Goal: Task Accomplishment & Management: Manage account settings

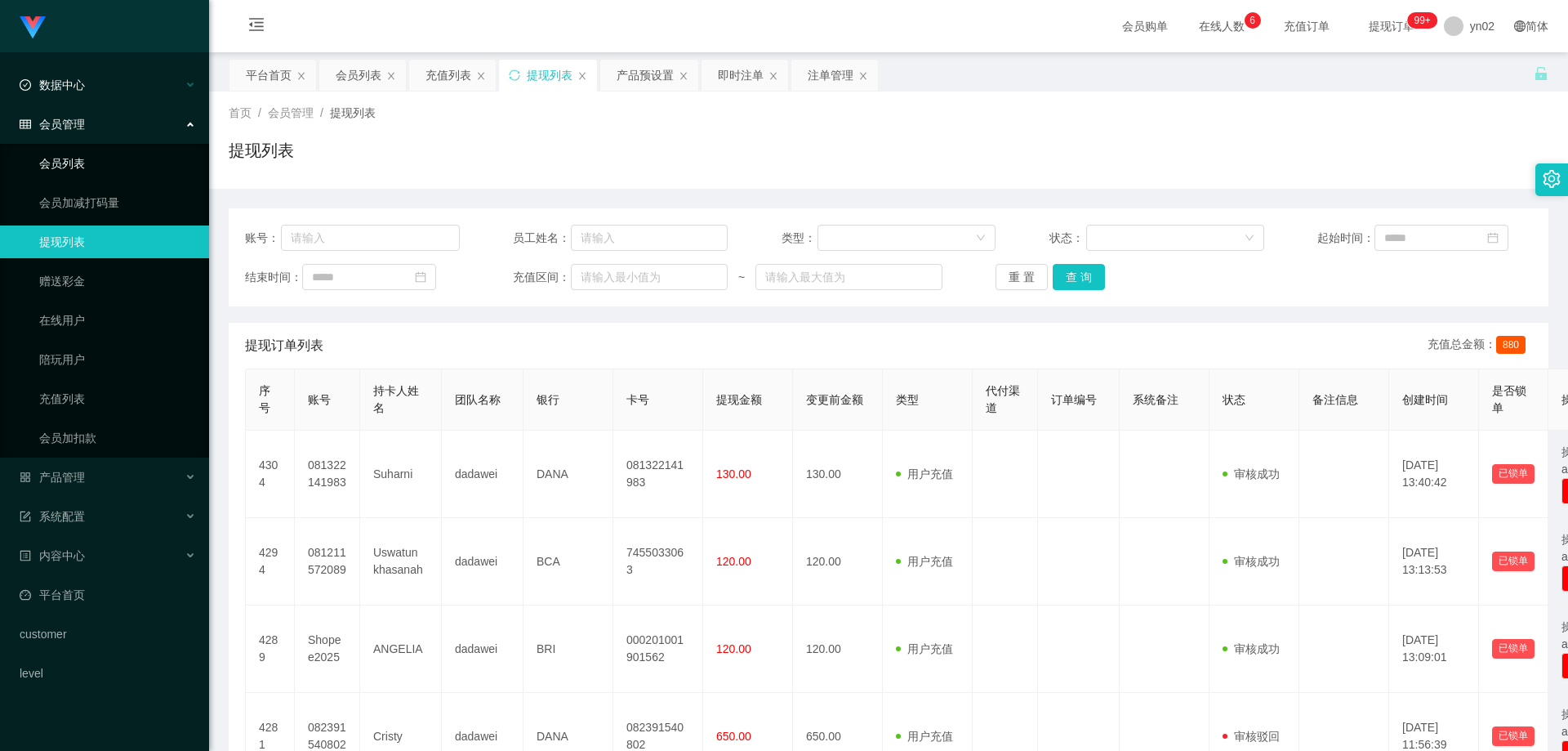
click at [75, 171] on link "会员列表" at bounding box center [117, 164] width 157 height 33
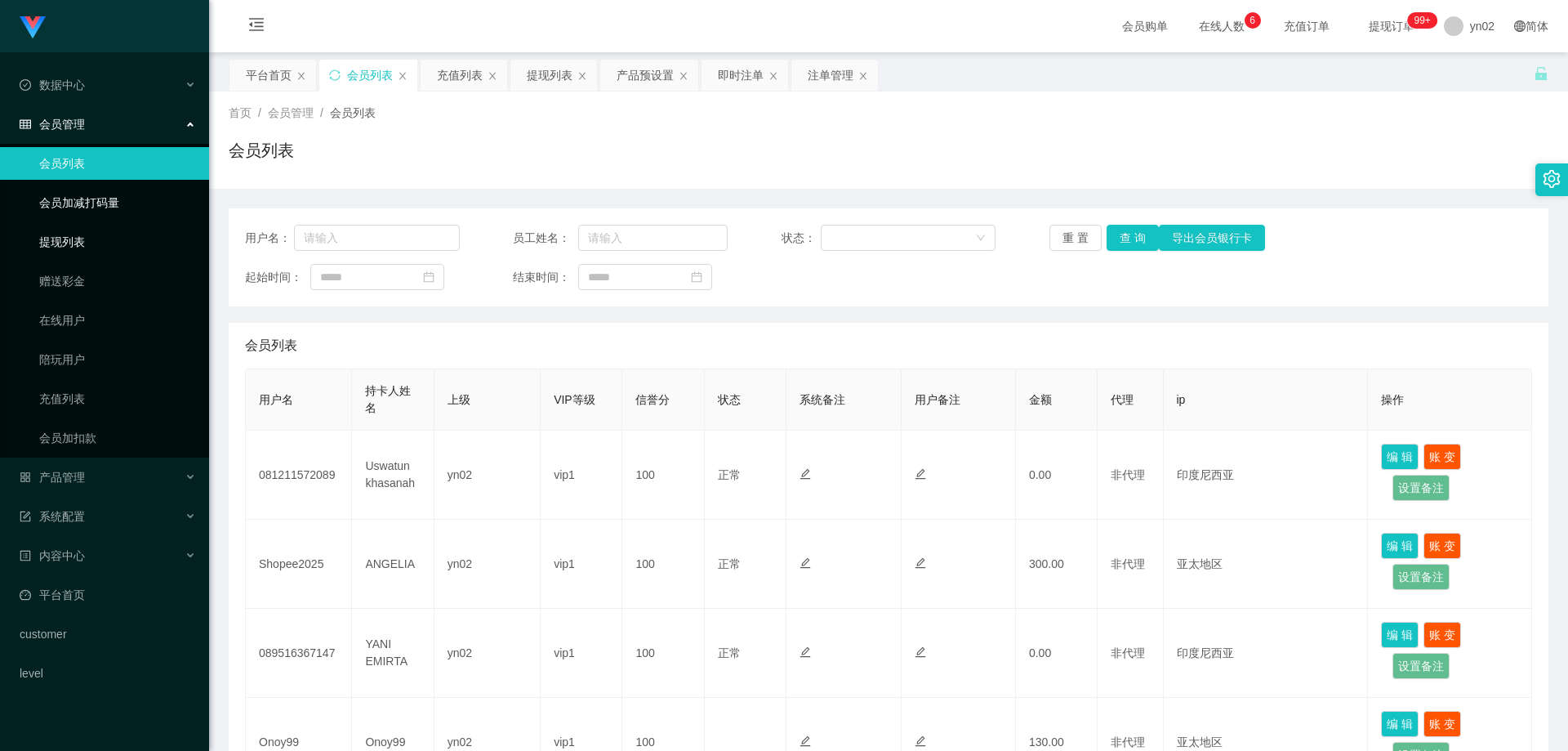
drag, startPoint x: 78, startPoint y: 247, endPoint x: 79, endPoint y: 195, distance: 52.0
click at [78, 246] on link "提现列表" at bounding box center [117, 242] width 157 height 33
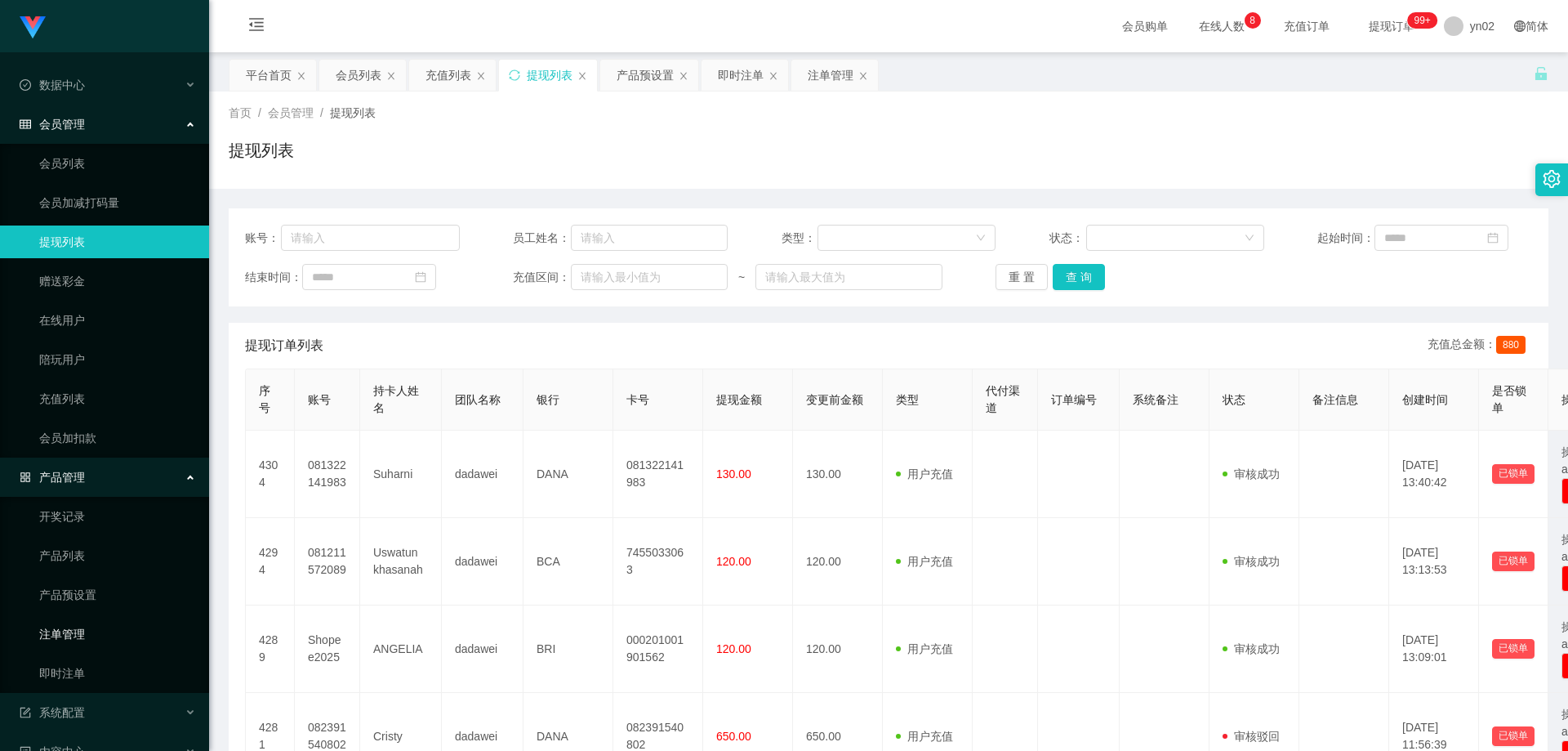
click at [96, 636] on link "注单管理" at bounding box center [117, 634] width 157 height 33
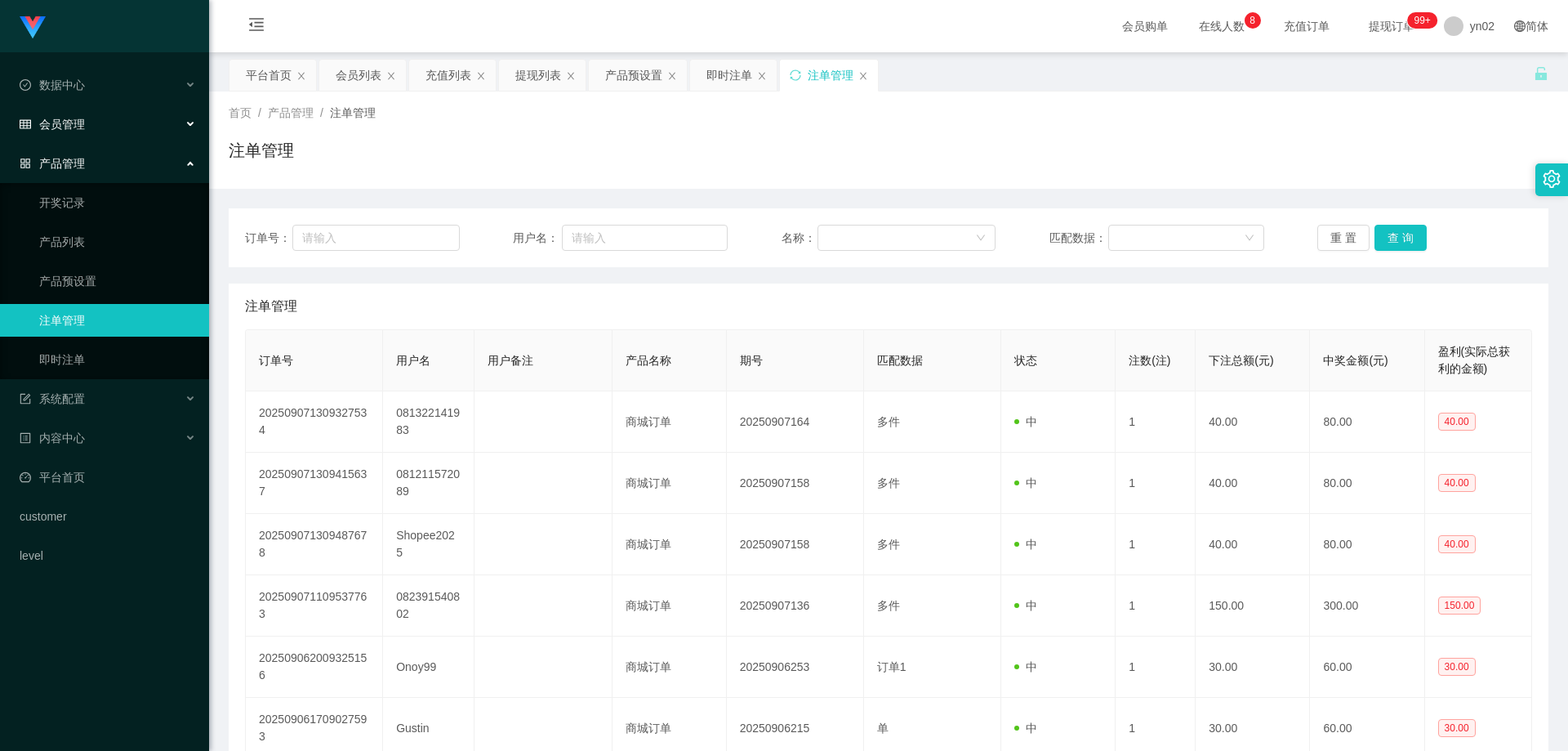
click at [121, 126] on div "会员管理" at bounding box center [105, 124] width 209 height 33
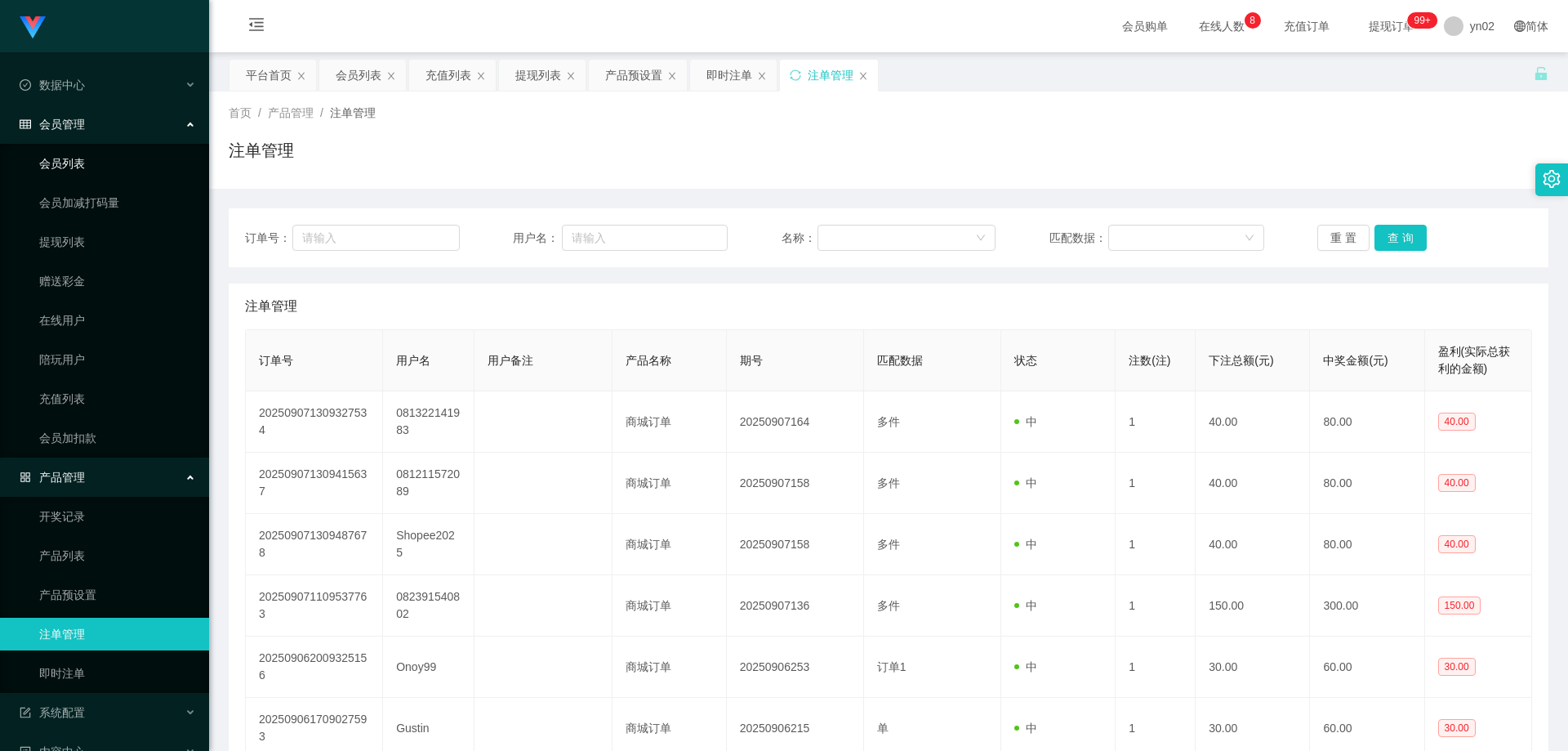
click at [84, 165] on link "会员列表" at bounding box center [117, 164] width 157 height 33
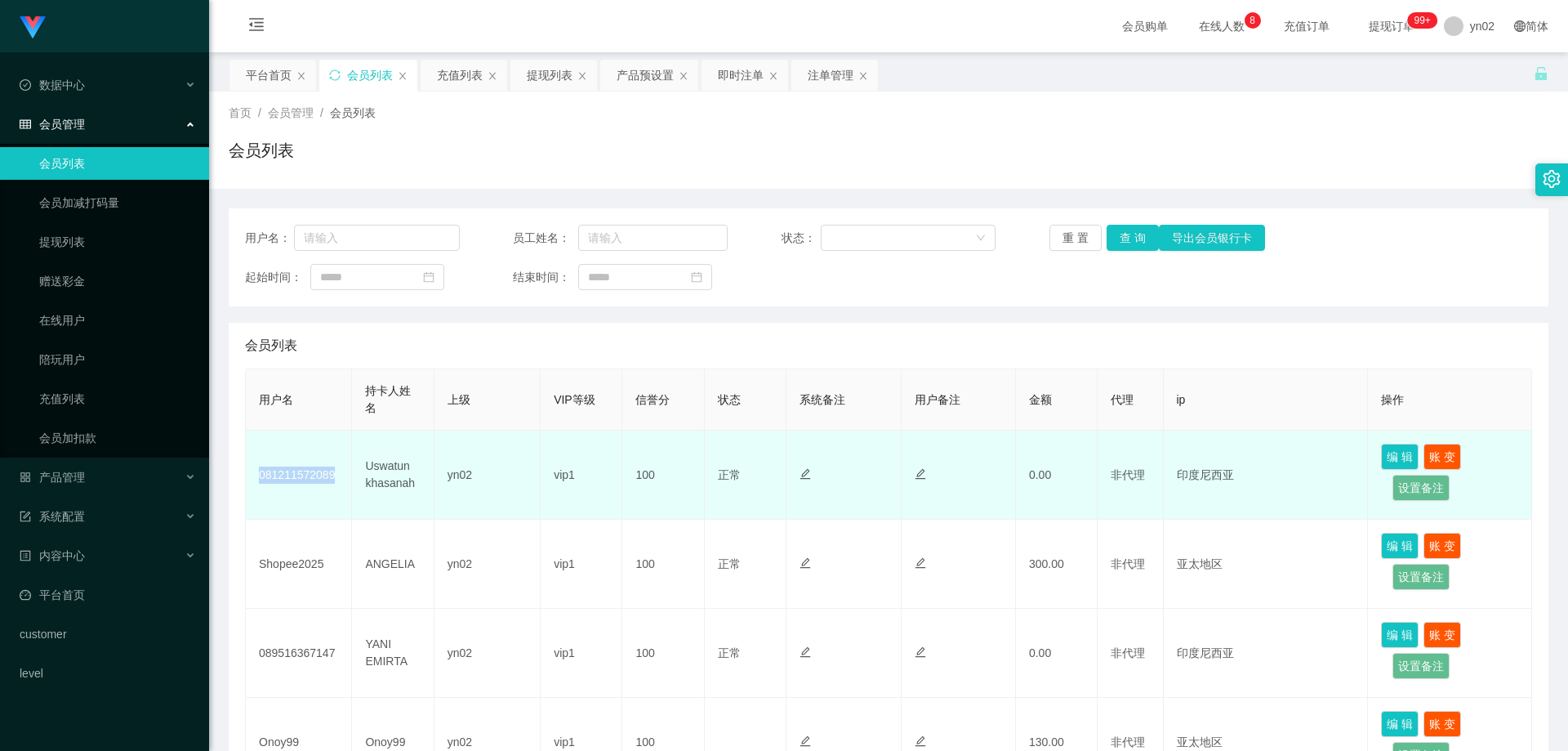
drag, startPoint x: 337, startPoint y: 476, endPoint x: 295, endPoint y: 453, distance: 47.9
click at [255, 475] on td "081211572089" at bounding box center [299, 475] width 106 height 89
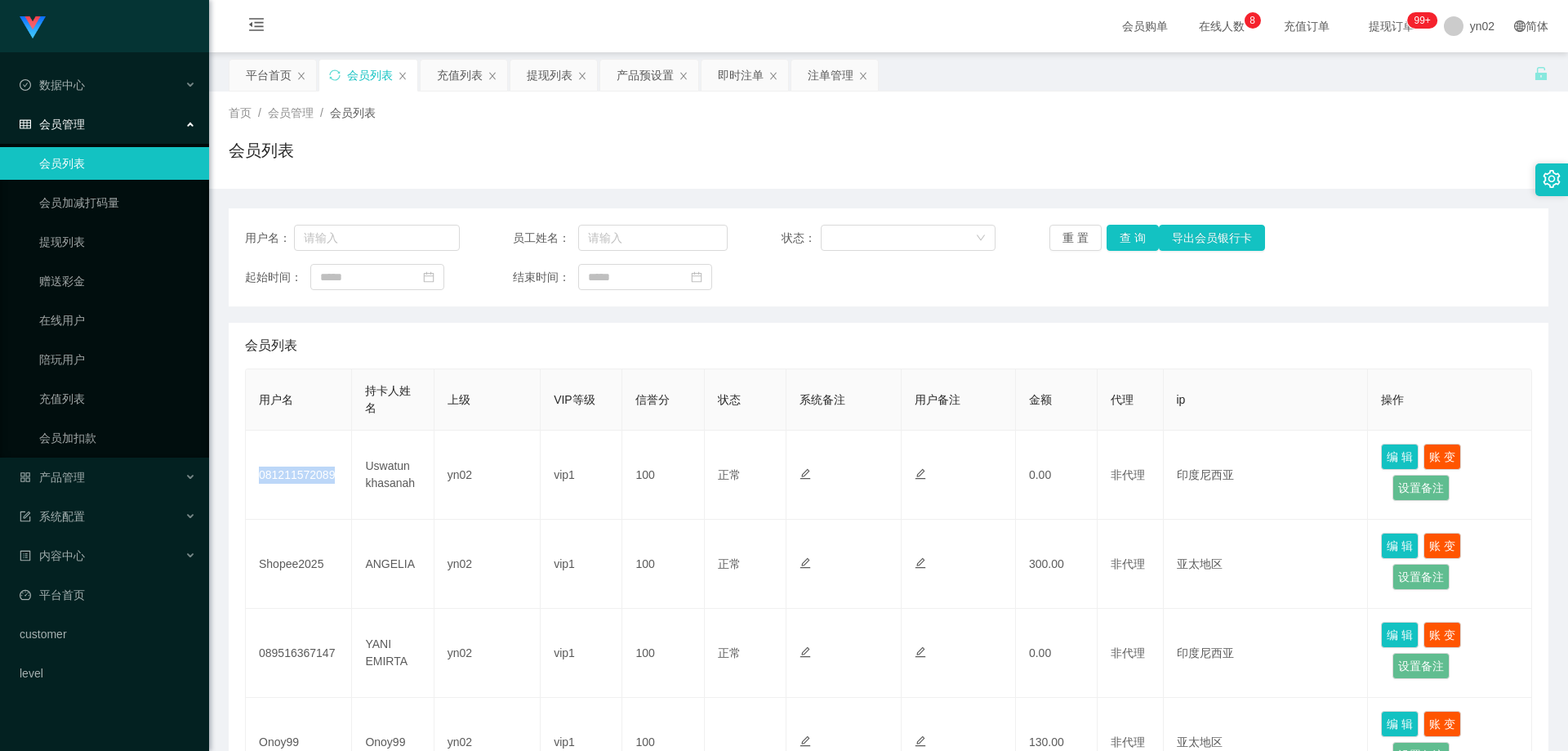
copy td "081211572089"
click at [111, 467] on div "产品管理" at bounding box center [105, 477] width 209 height 33
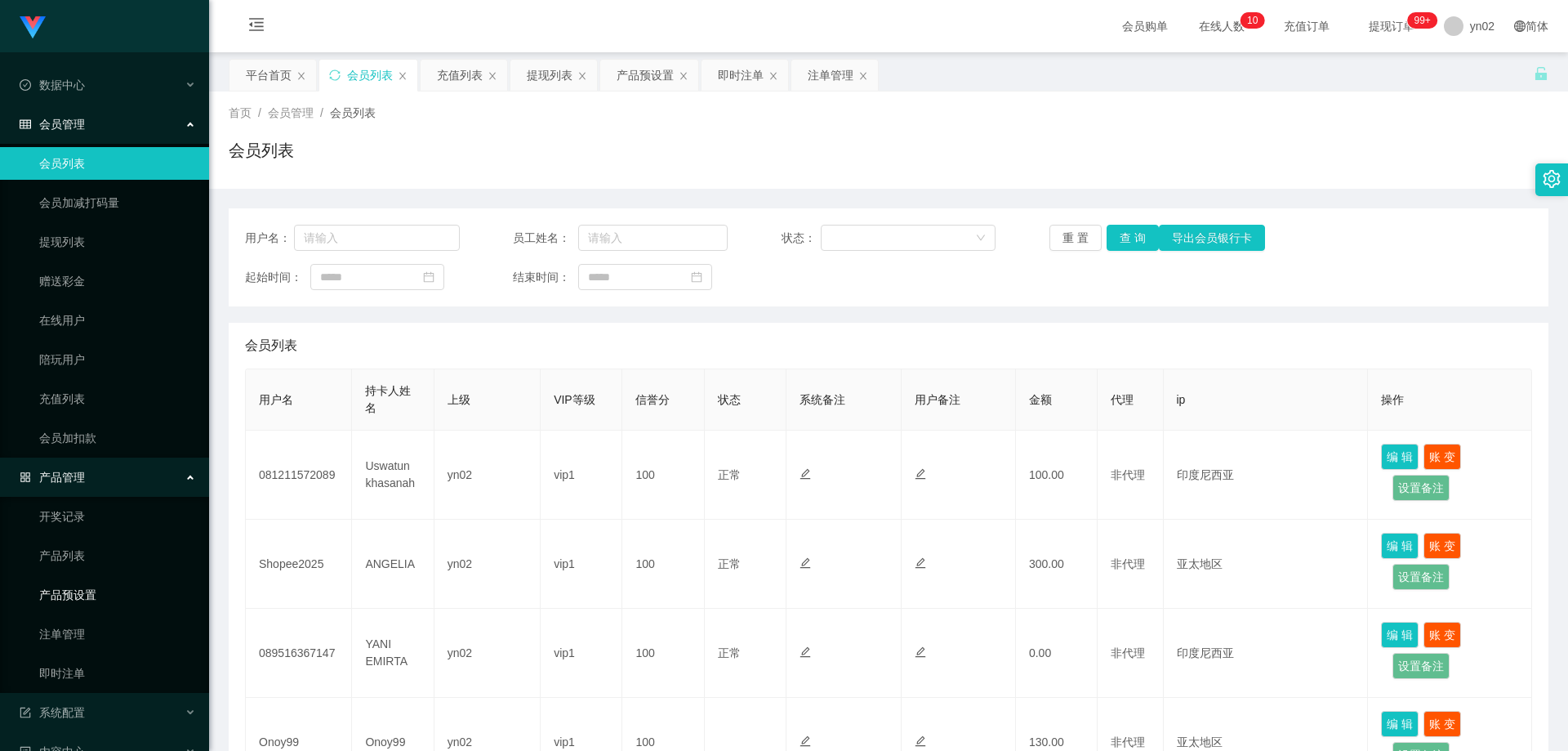
drag, startPoint x: 97, startPoint y: 589, endPoint x: 211, endPoint y: 562, distance: 117.2
click at [97, 589] on link "产品预设置" at bounding box center [117, 595] width 157 height 33
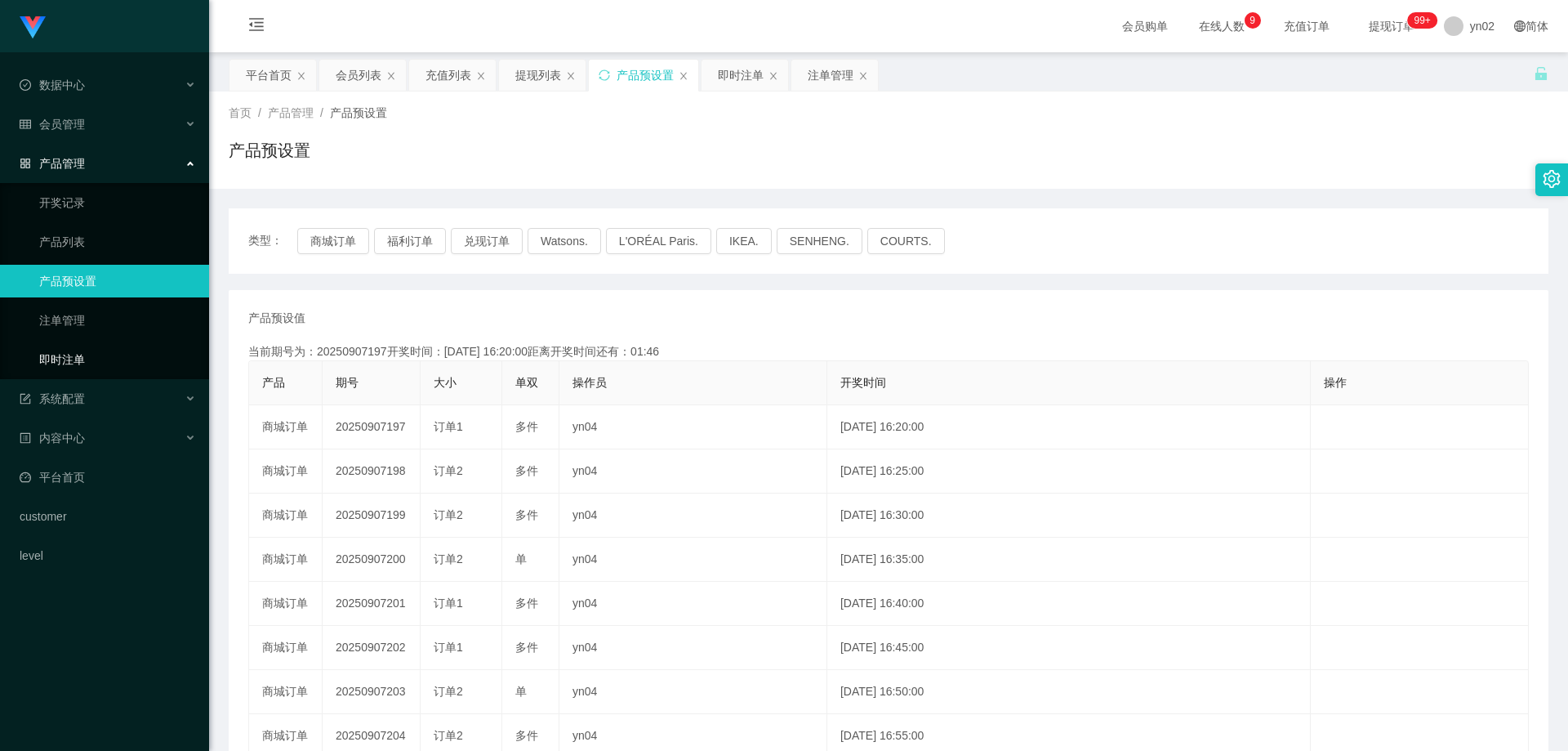
click at [78, 360] on link "即时注单" at bounding box center [117, 359] width 157 height 33
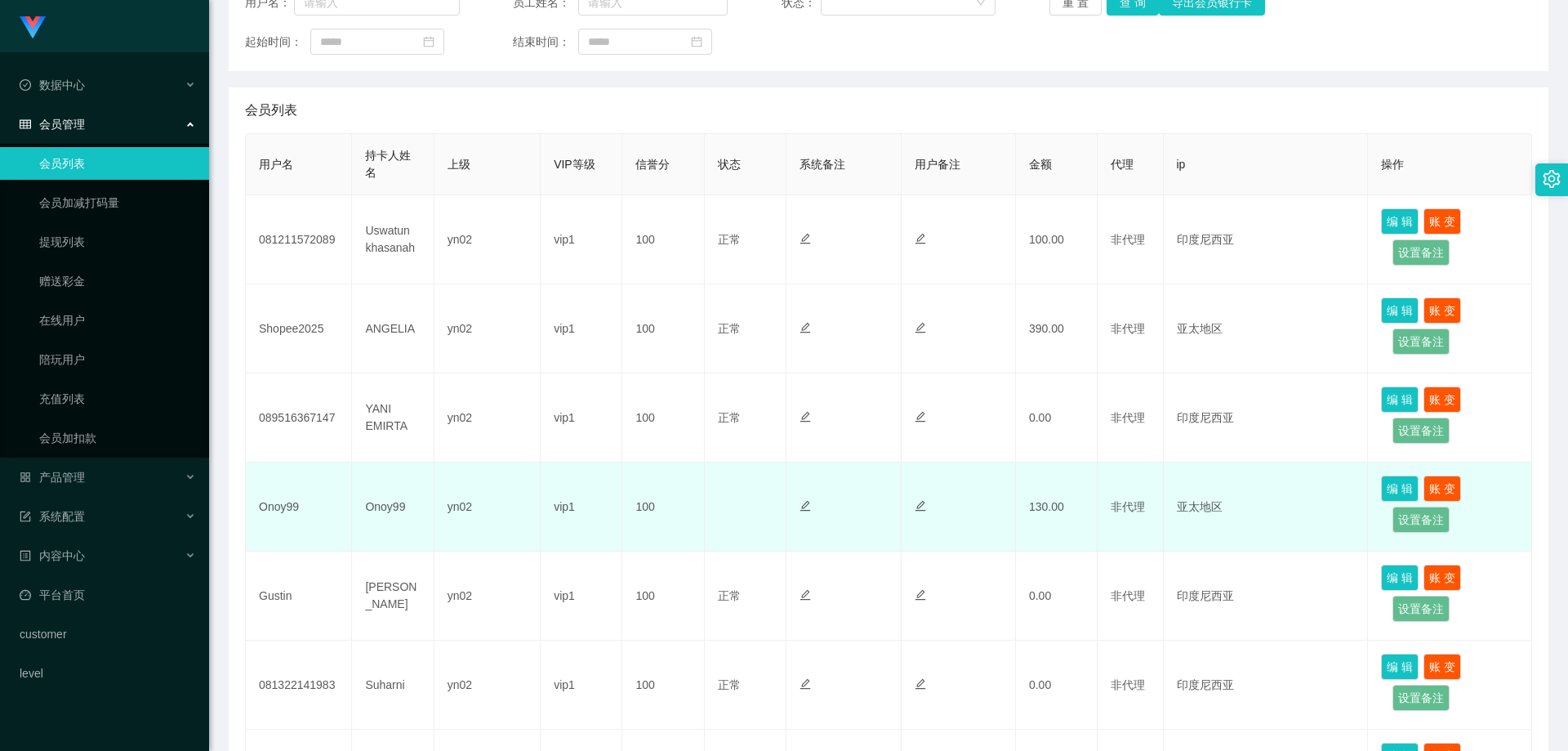
scroll to position [245, 0]
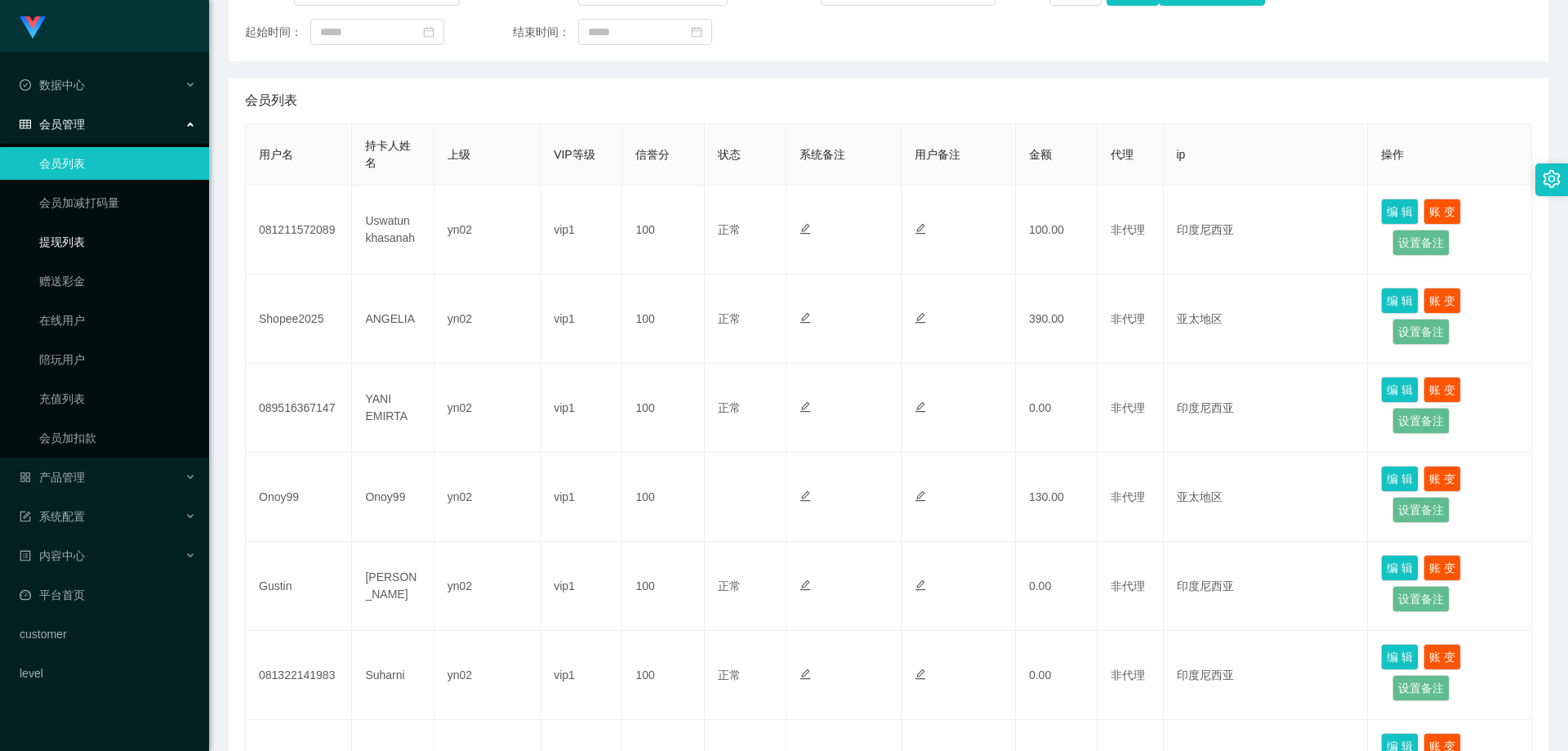
drag, startPoint x: 105, startPoint y: 249, endPoint x: 95, endPoint y: 133, distance: 116.4
click at [104, 249] on link "提现列表" at bounding box center [117, 242] width 157 height 33
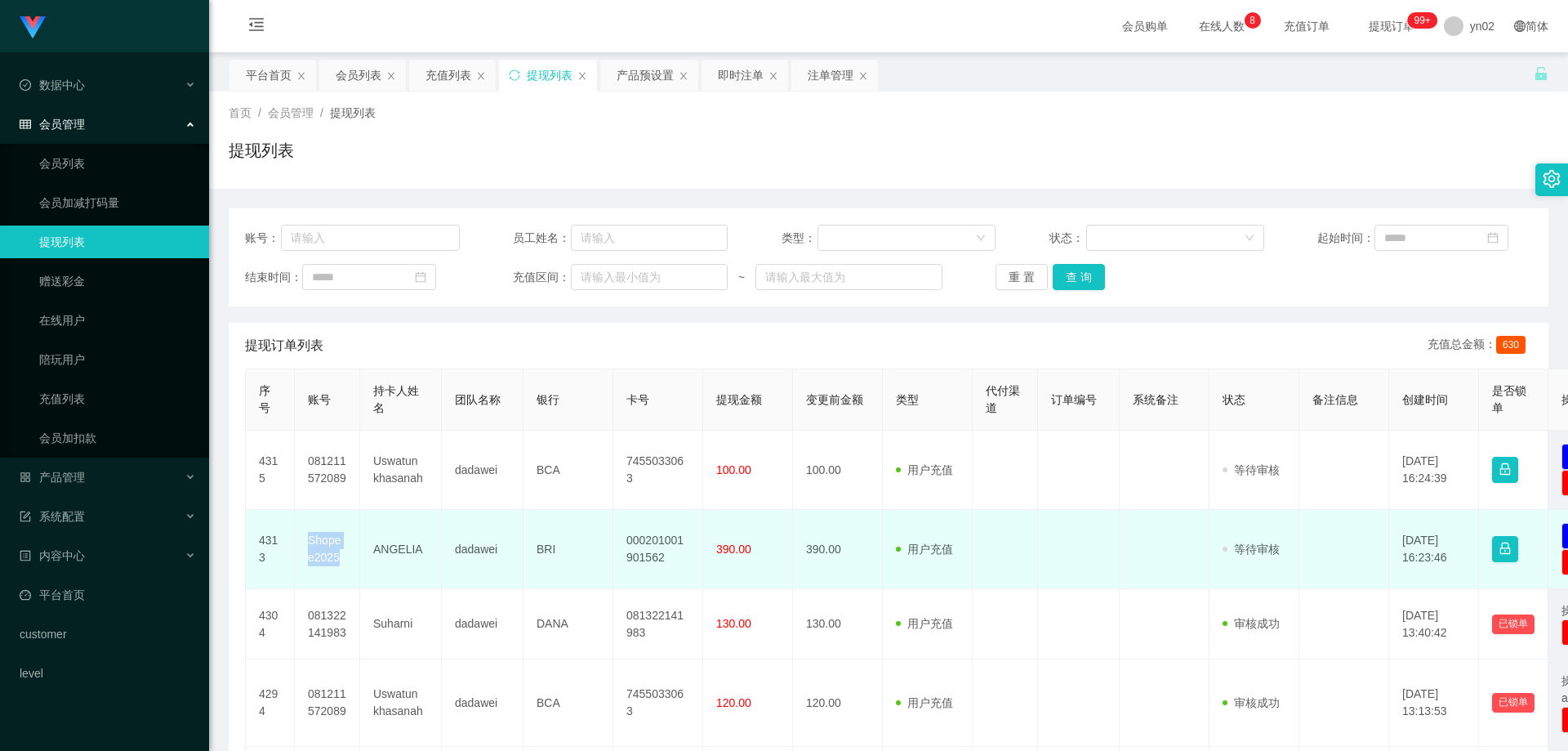
drag, startPoint x: 341, startPoint y: 564, endPoint x: 302, endPoint y: 542, distance: 44.8
click at [302, 542] on td "Shopee2025" at bounding box center [327, 550] width 65 height 79
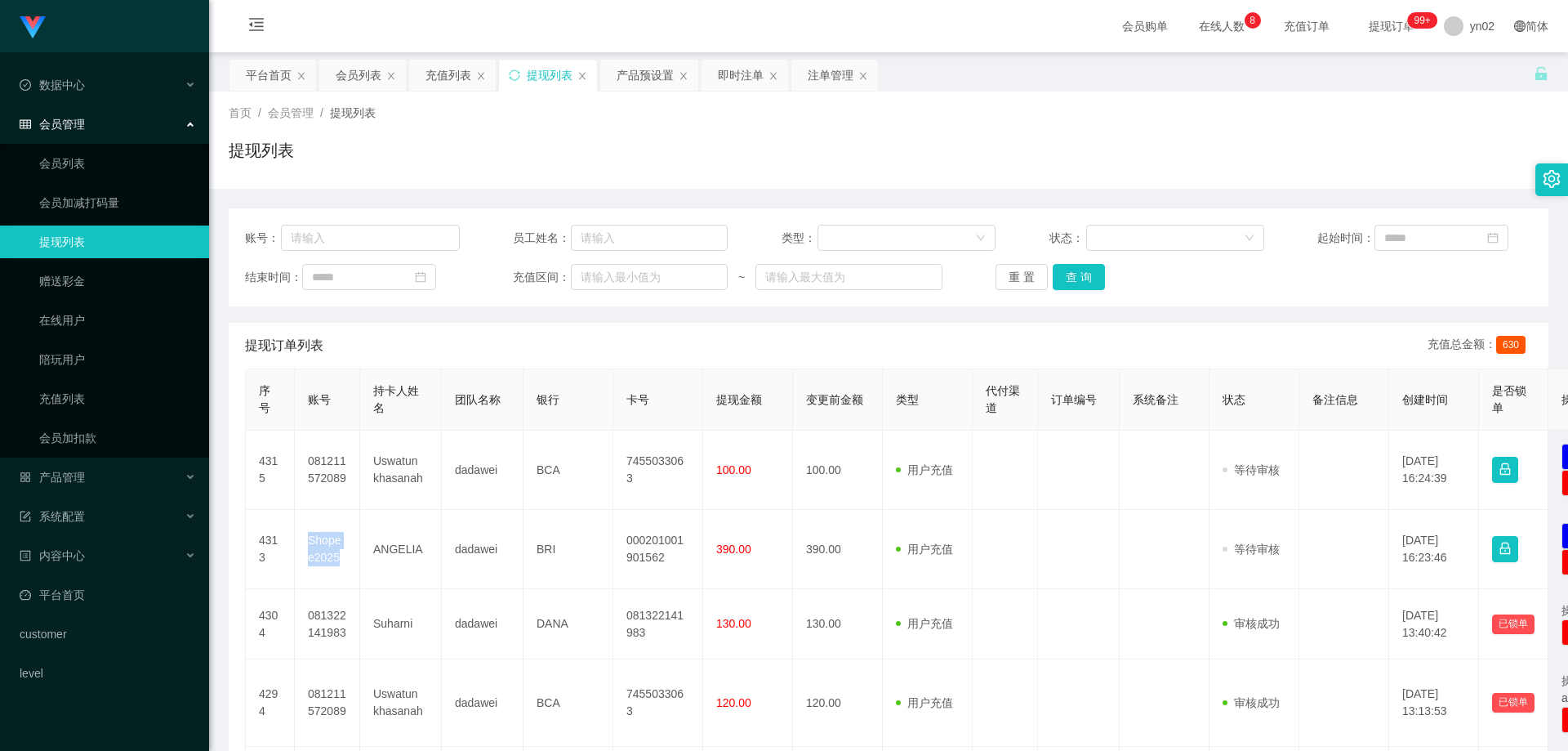
copy td "Shopee2025"
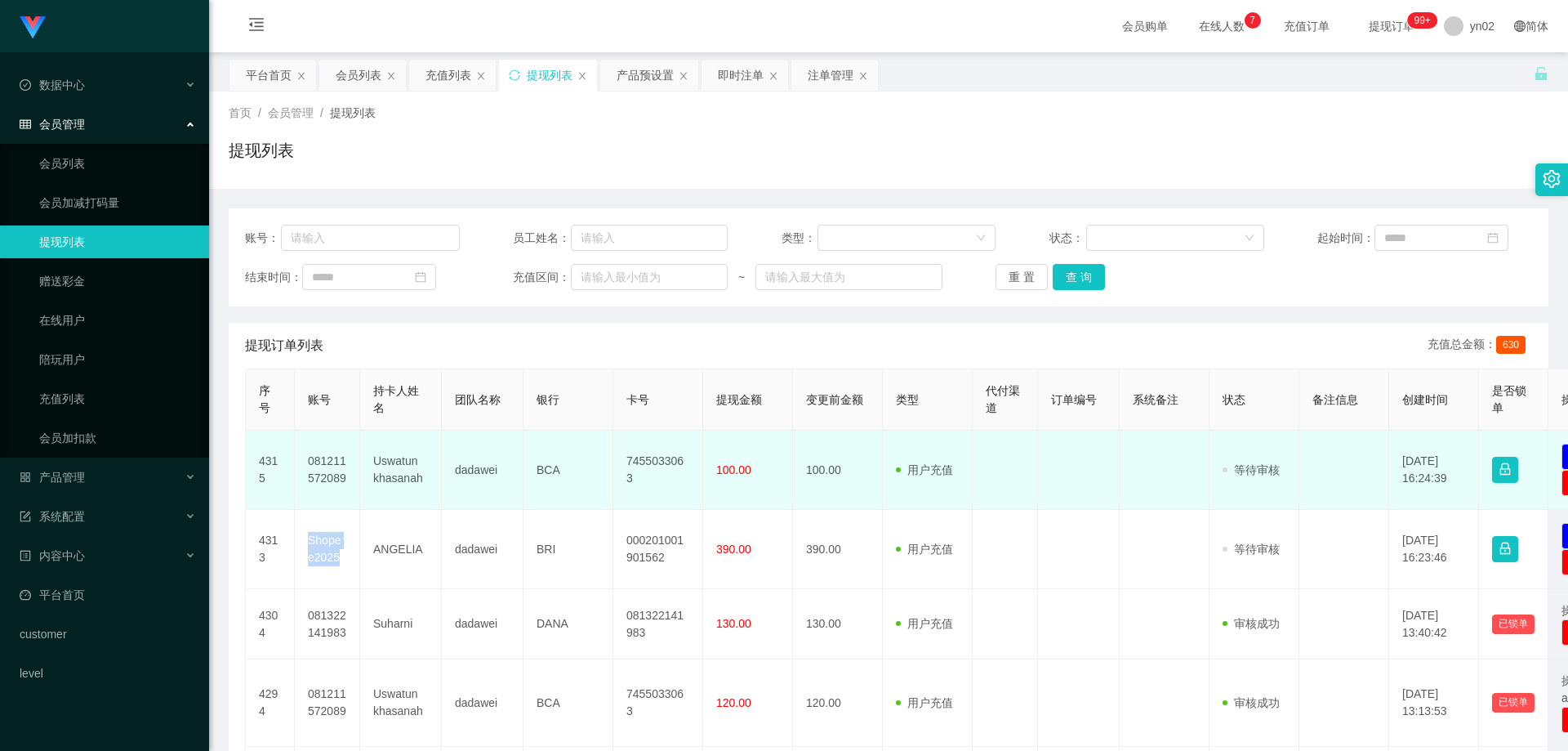
click at [353, 490] on td "081211572089" at bounding box center [327, 470] width 65 height 79
drag, startPoint x: 345, startPoint y: 479, endPoint x: 303, endPoint y: 453, distance: 49.4
click at [303, 453] on td "081211572089" at bounding box center [327, 470] width 65 height 79
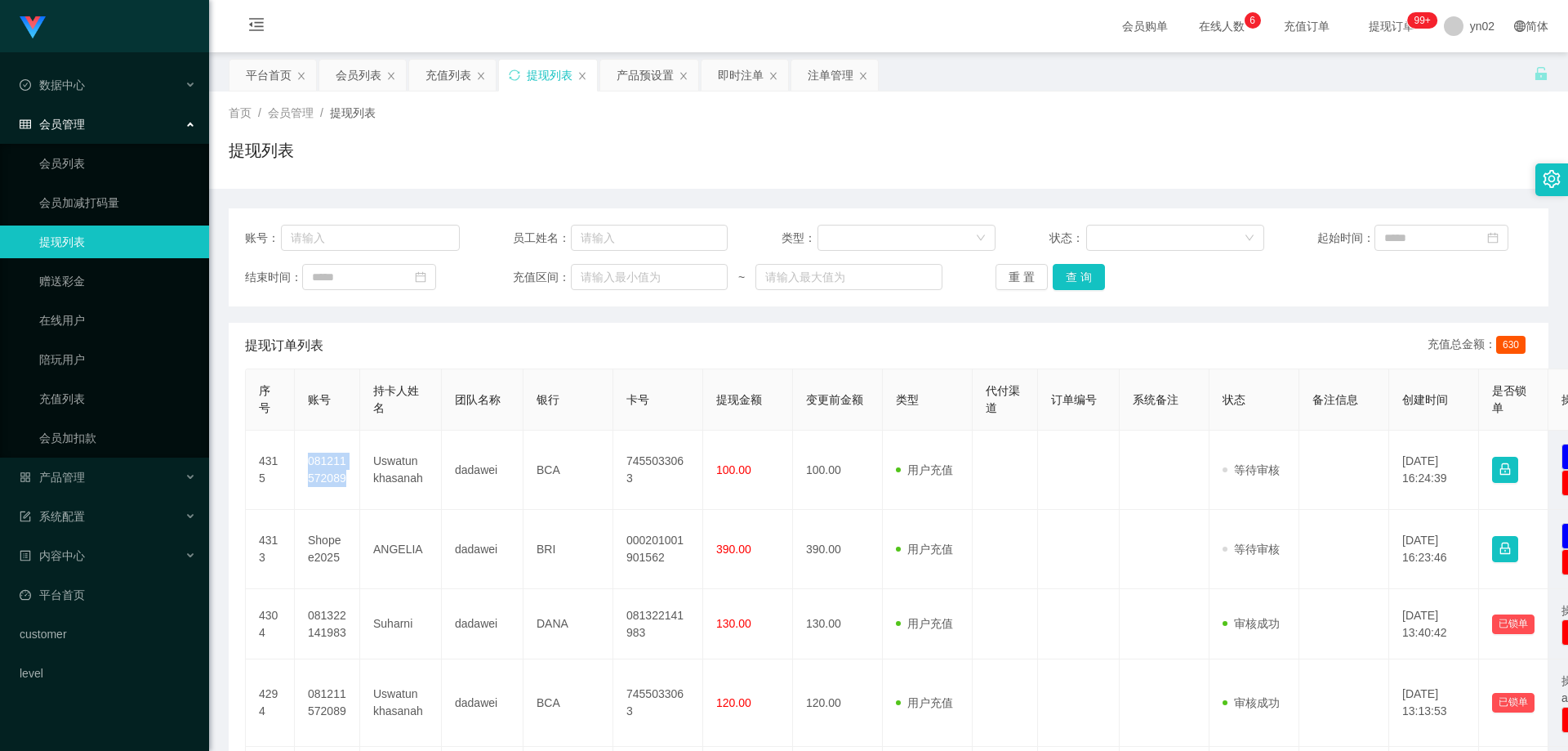
copy td "081211572089"
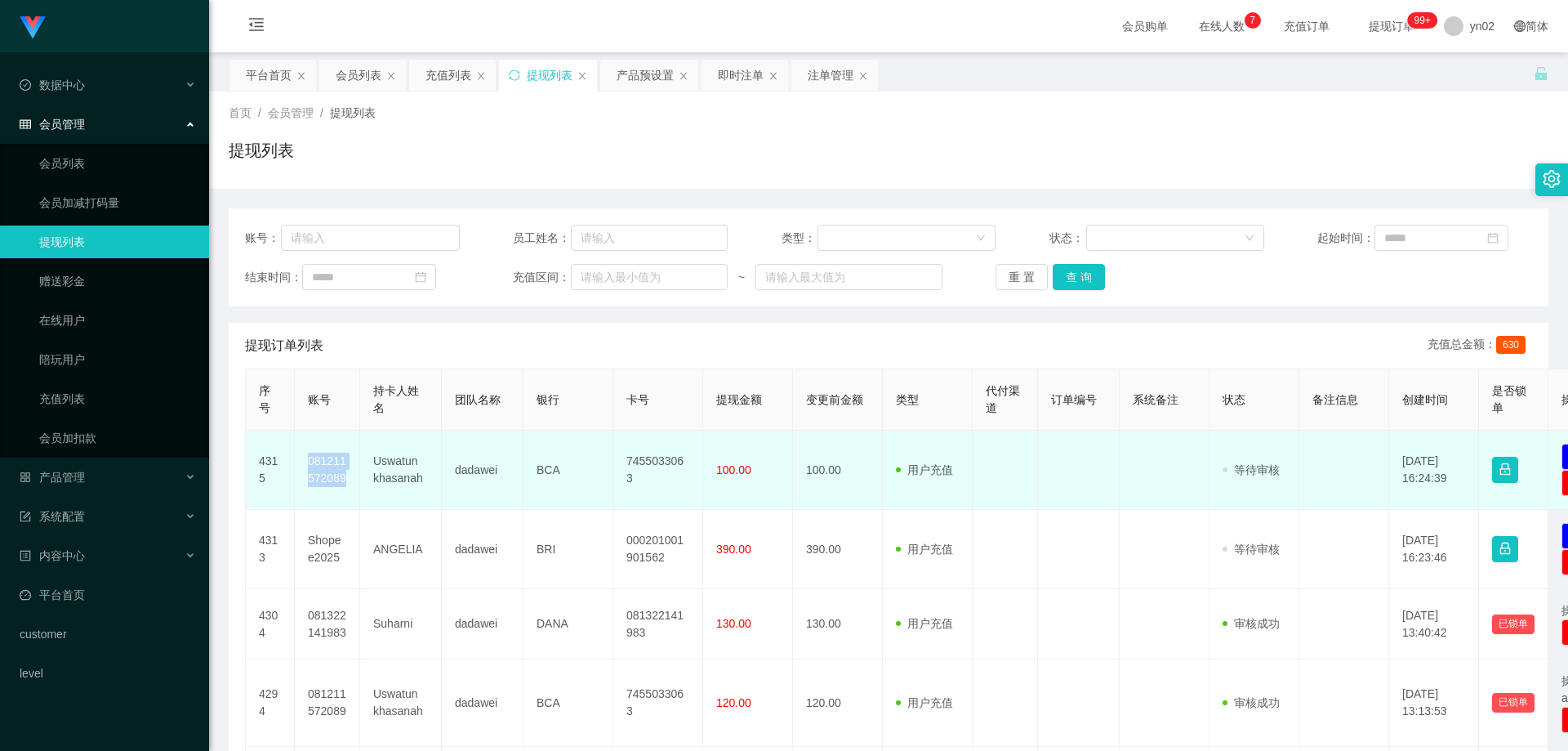
click at [343, 477] on td "081211572089" at bounding box center [327, 470] width 65 height 79
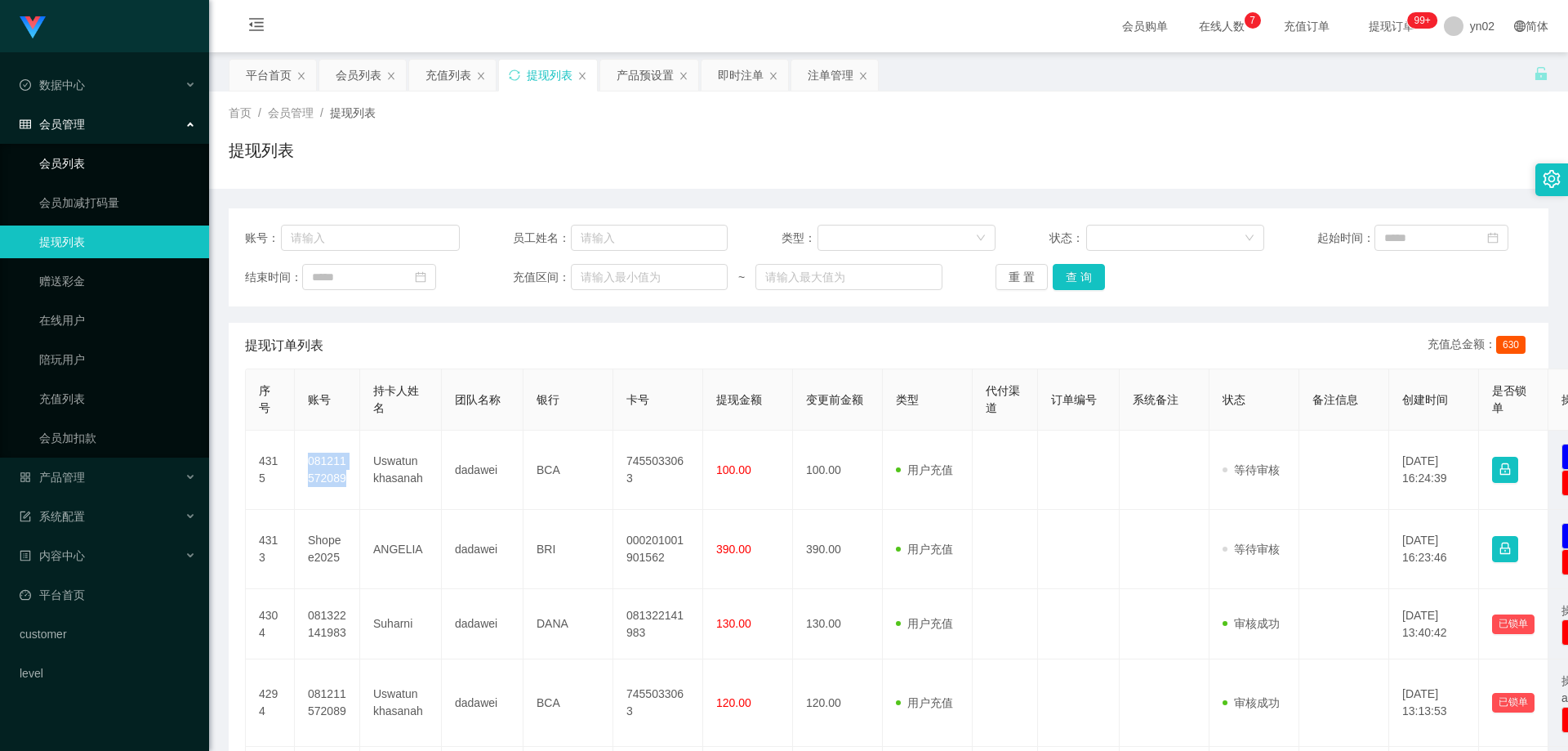
click at [116, 175] on link "会员列表" at bounding box center [117, 164] width 157 height 33
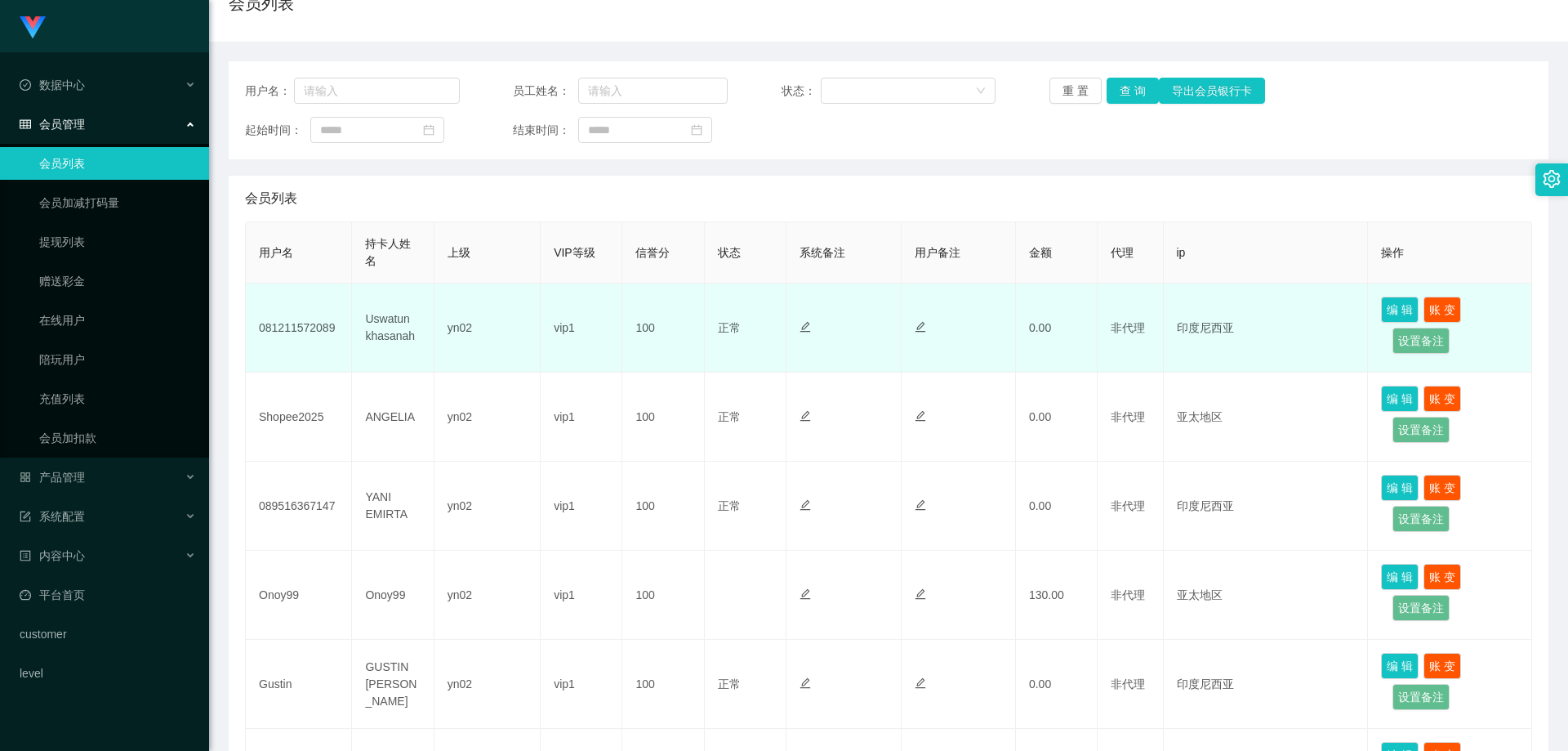
scroll to position [45, 0]
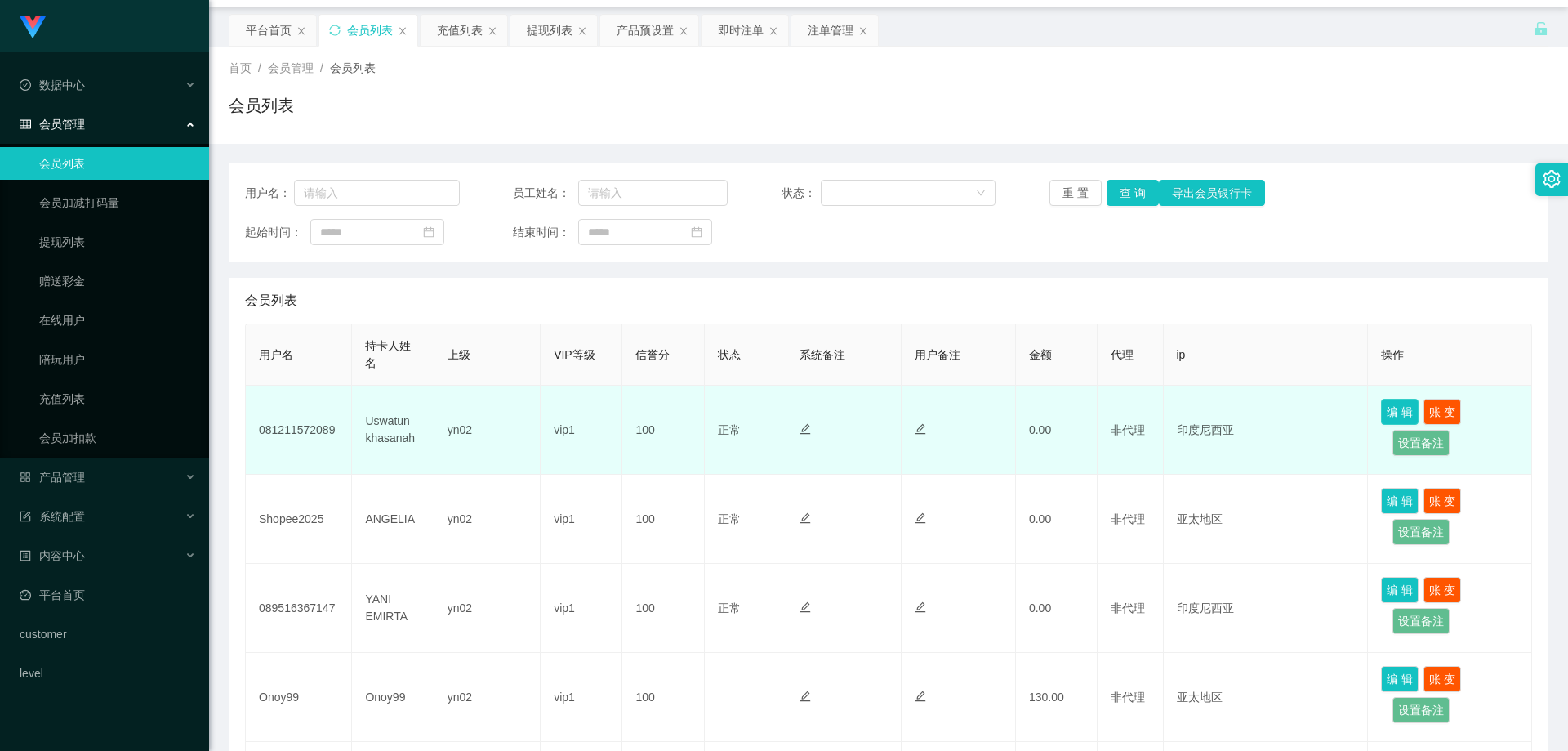
click at [1397, 400] on button "编 辑" at bounding box center [1399, 412] width 38 height 26
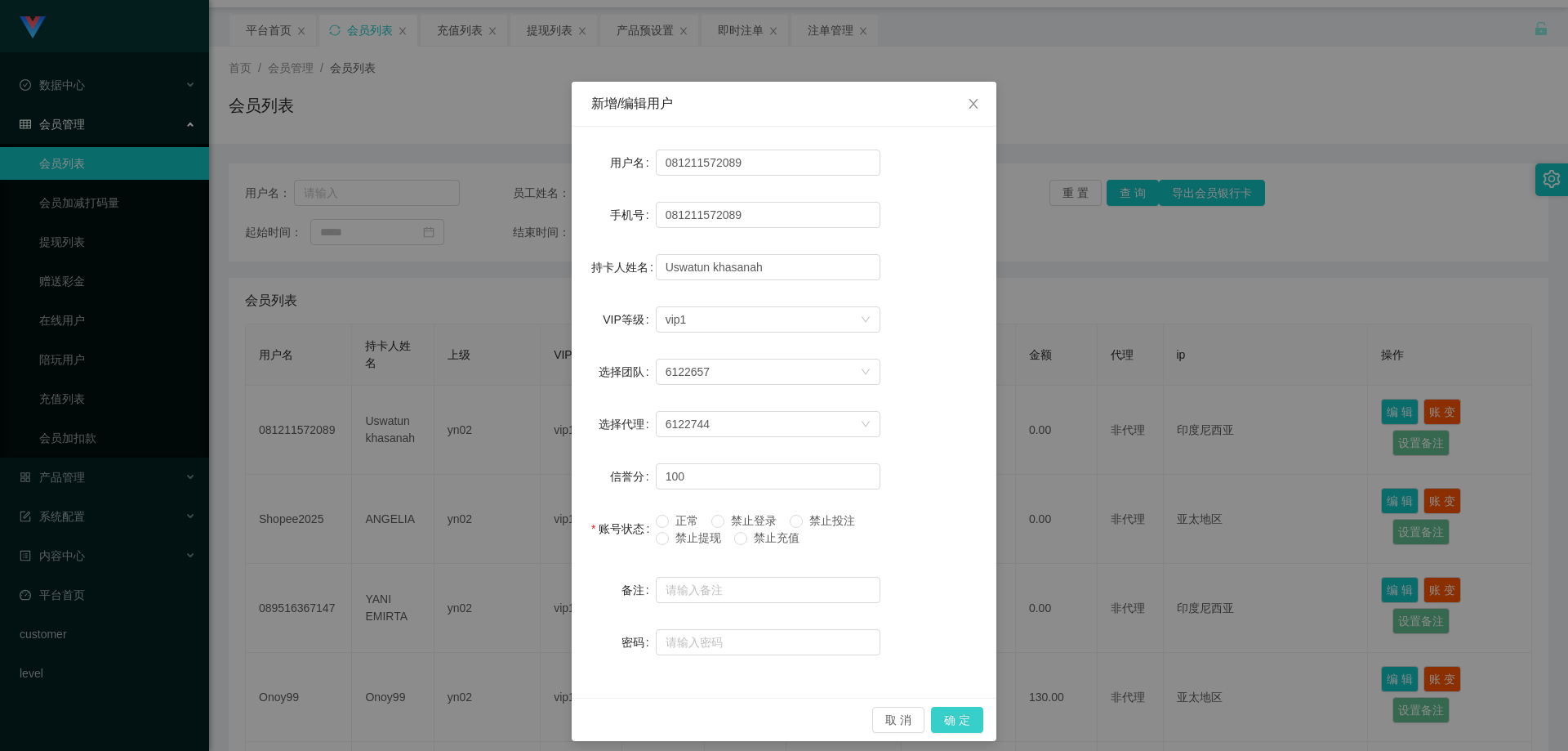
drag, startPoint x: 954, startPoint y: 718, endPoint x: 1046, endPoint y: 604, distance: 146.5
click at [954, 718] on button "确 定" at bounding box center [956, 719] width 52 height 26
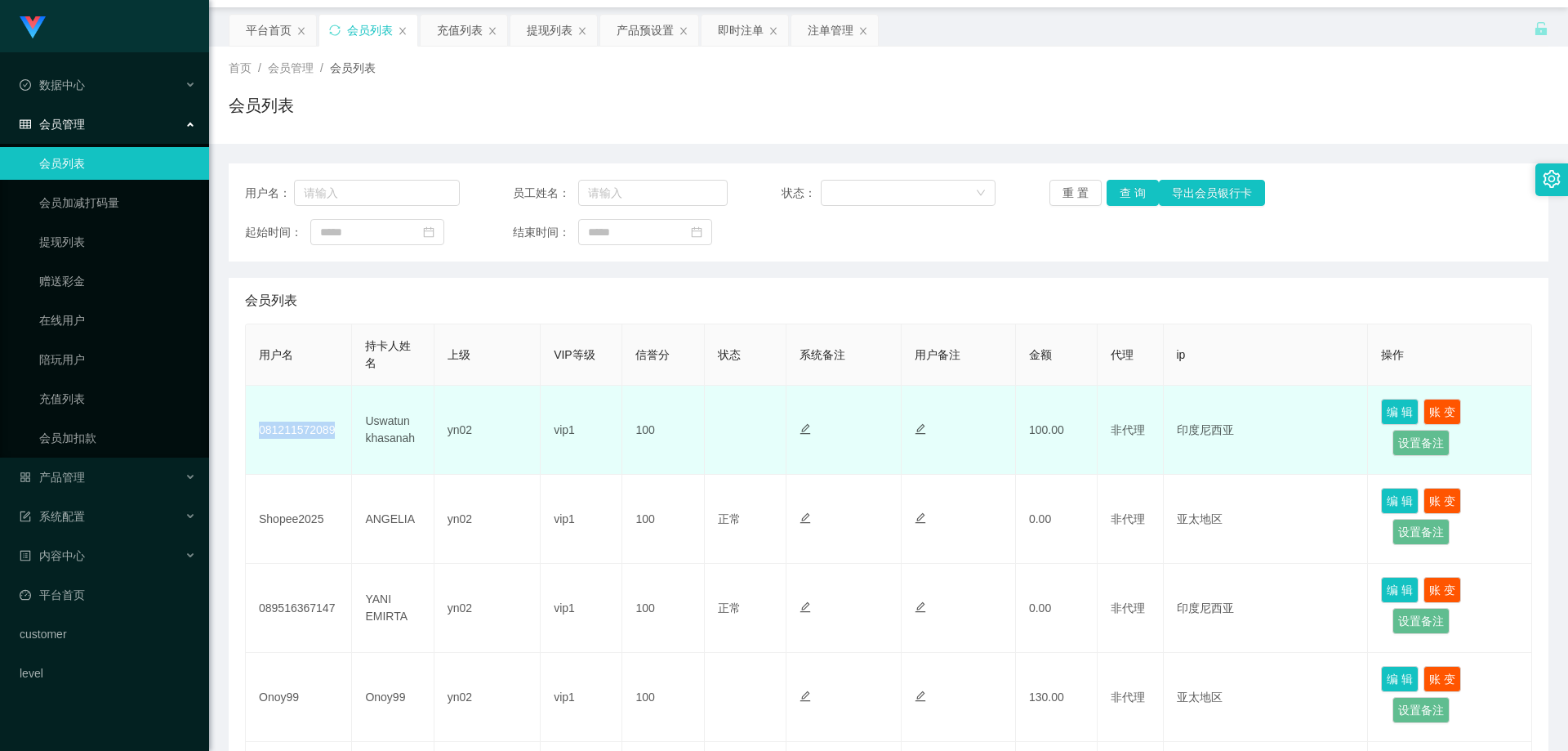
drag, startPoint x: 344, startPoint y: 444, endPoint x: 260, endPoint y: 442, distance: 84.0
click at [260, 442] on td "081211572089" at bounding box center [299, 430] width 106 height 89
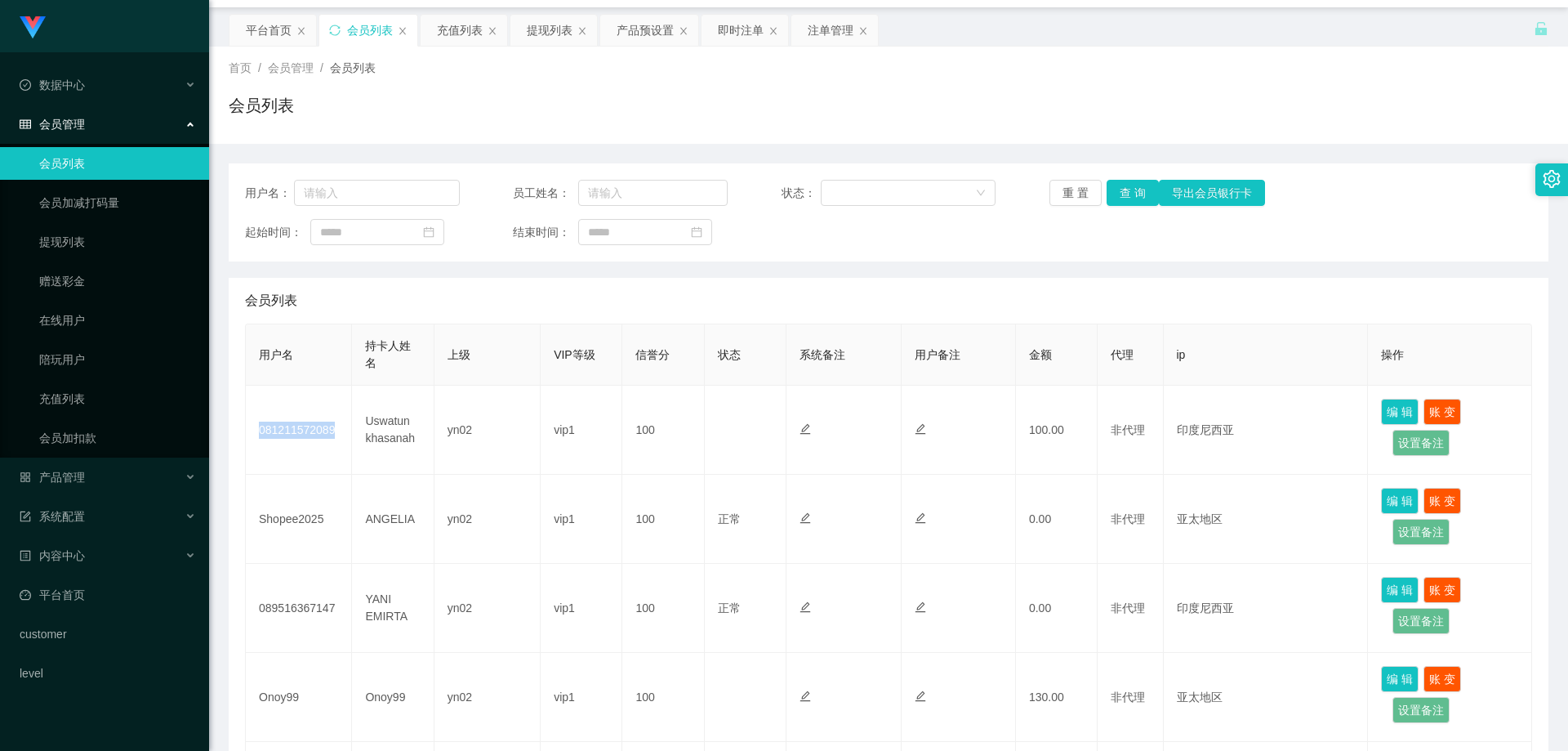
copy td "081211572089"
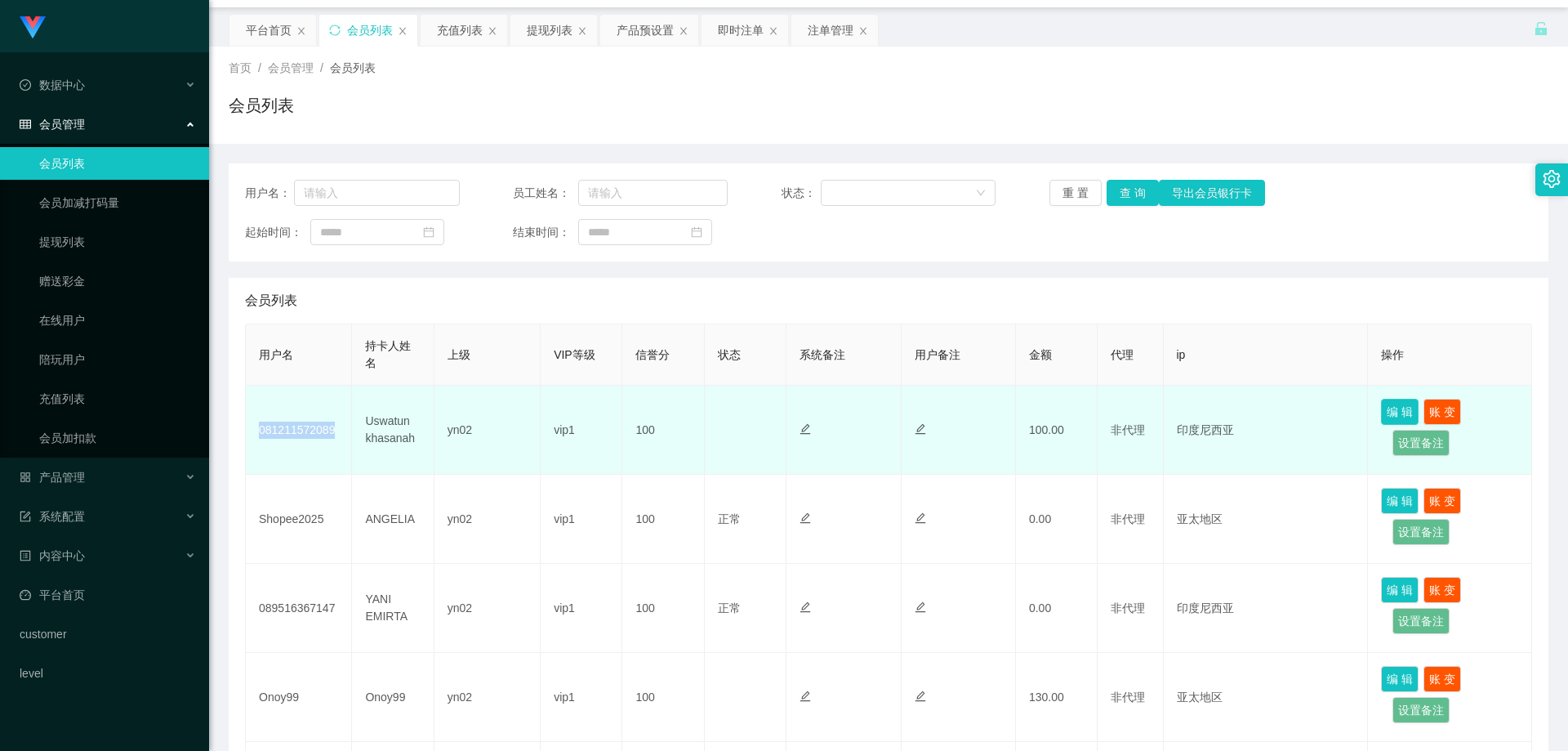
click at [1391, 415] on button "编 辑" at bounding box center [1399, 412] width 38 height 26
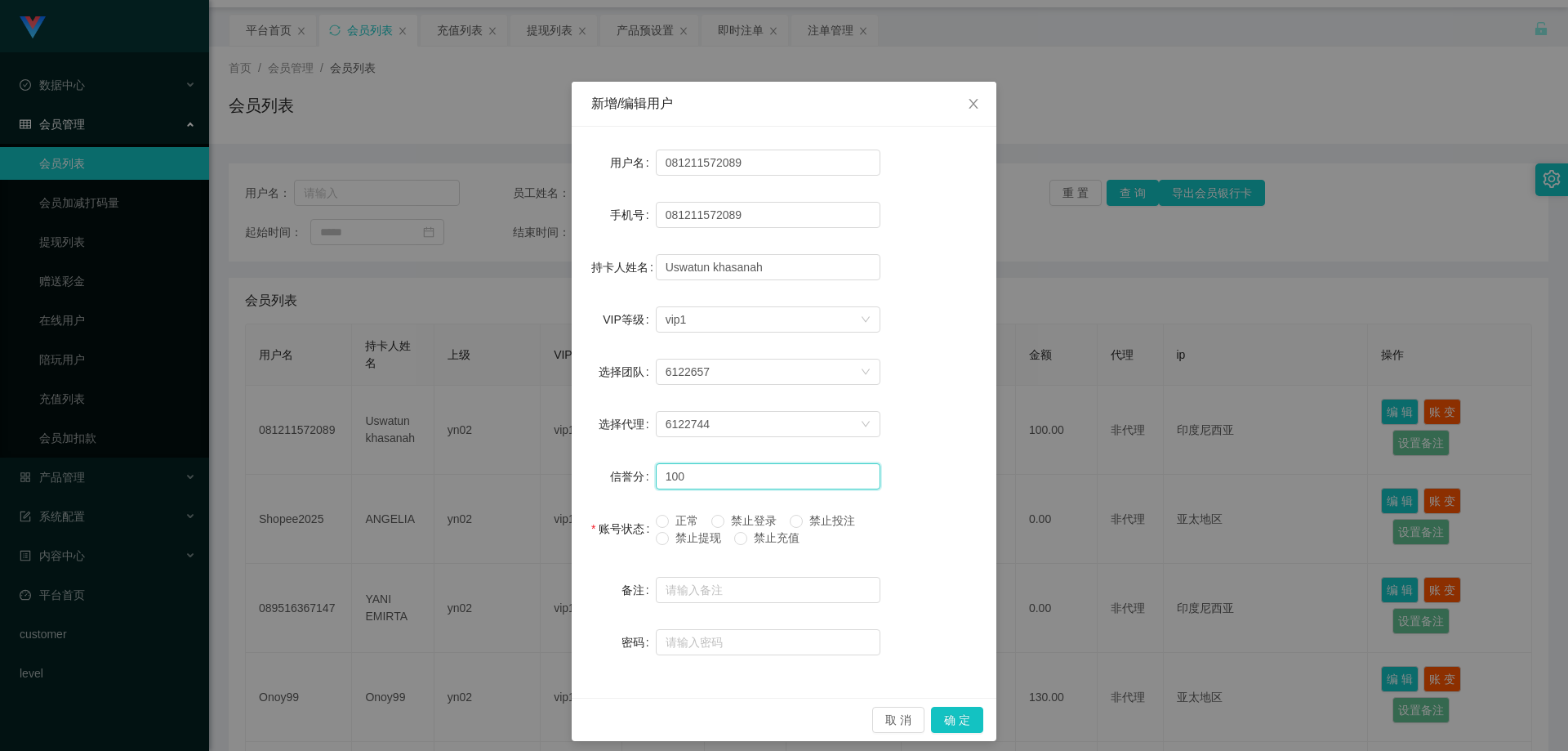
drag, startPoint x: 702, startPoint y: 473, endPoint x: 582, endPoint y: 470, distance: 120.0
click at [582, 470] on div "用户名 081211572089 手机号 081211572089 持卡人姓名 Uswatun khasanah VIP等级 选择VIP等级 vip1 选择团…" at bounding box center [784, 412] width 425 height 571
type input "90"
click at [649, 543] on div "账号状态" at bounding box center [623, 529] width 64 height 33
click at [661, 544] on span at bounding box center [661, 538] width 13 height 13
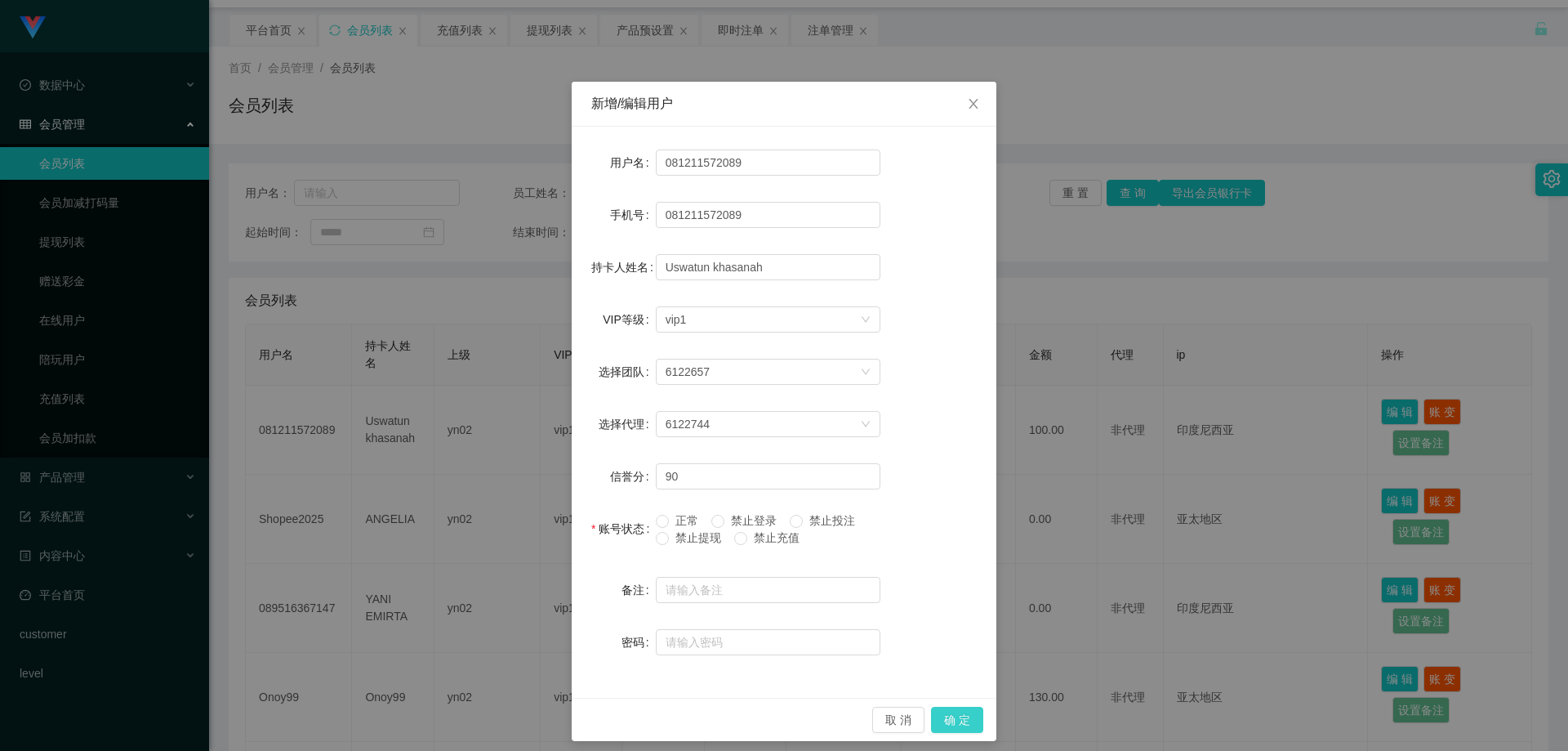
drag, startPoint x: 943, startPoint y: 729, endPoint x: 976, endPoint y: 565, distance: 167.3
click at [943, 728] on button "确 定" at bounding box center [956, 719] width 52 height 26
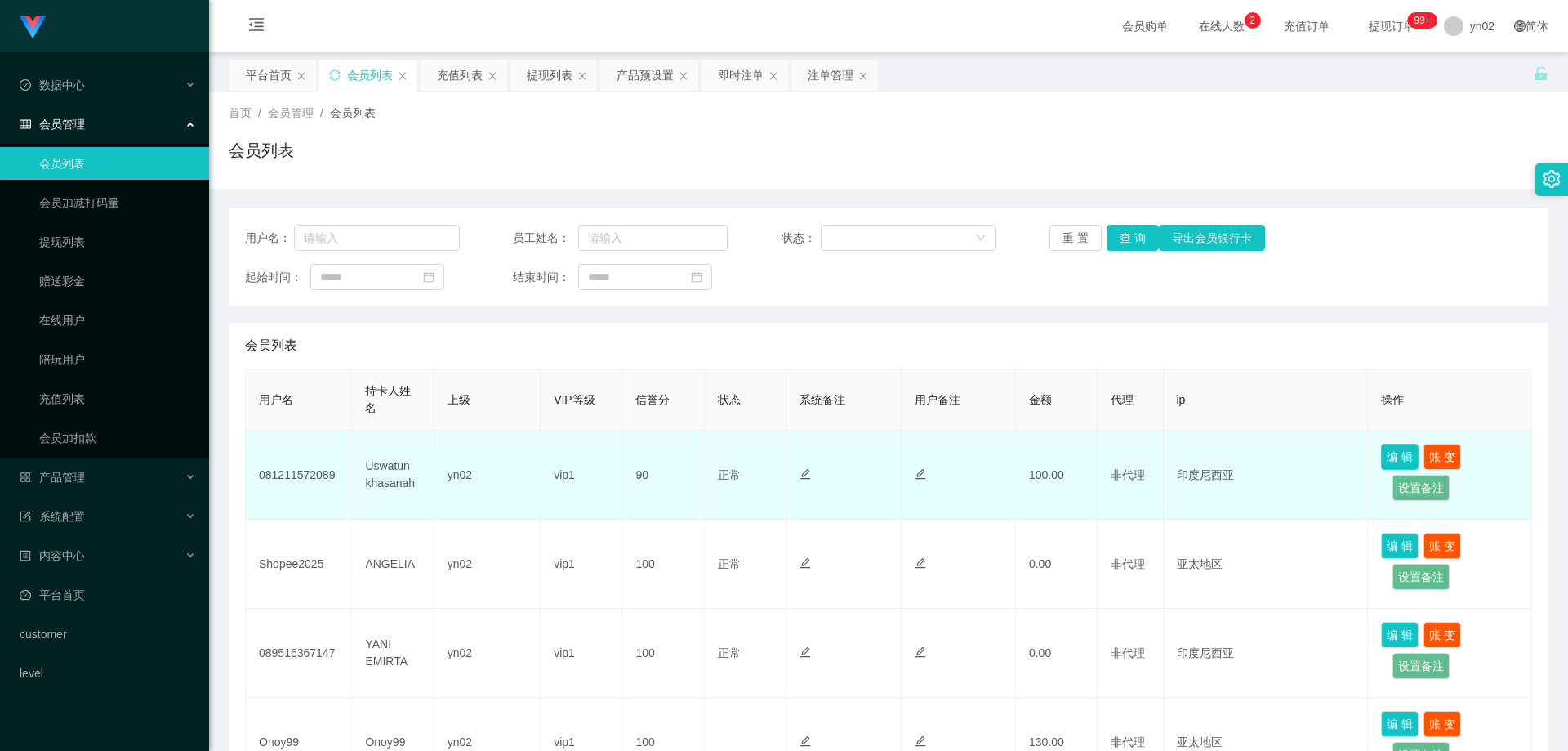
click at [1386, 464] on button "编 辑" at bounding box center [1399, 456] width 38 height 26
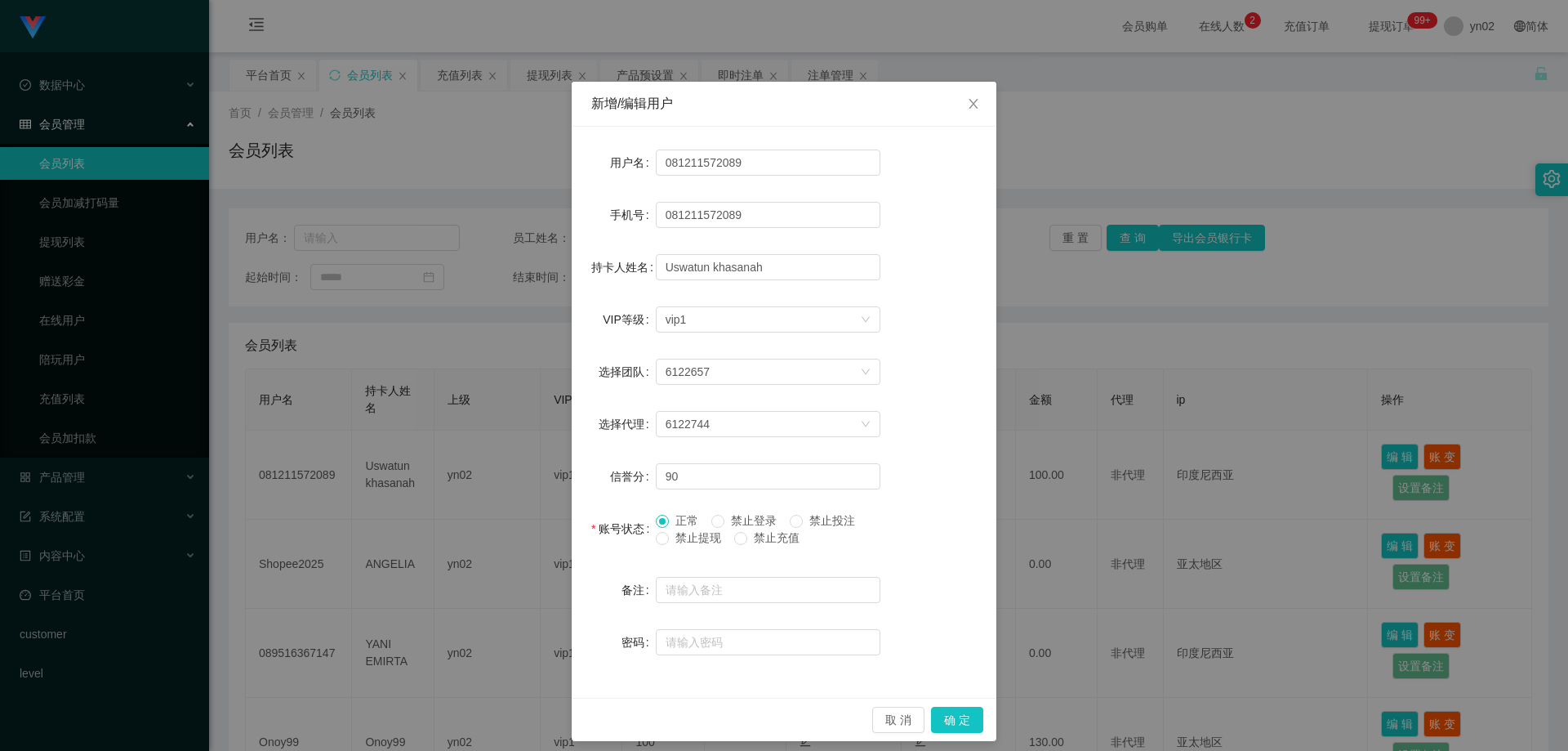
click at [655, 546] on label "禁止提现" at bounding box center [691, 538] width 72 height 17
drag, startPoint x: 967, startPoint y: 720, endPoint x: 963, endPoint y: 686, distance: 34.2
click at [970, 721] on button "确 定" at bounding box center [956, 719] width 52 height 26
